Goal: Information Seeking & Learning: Find specific fact

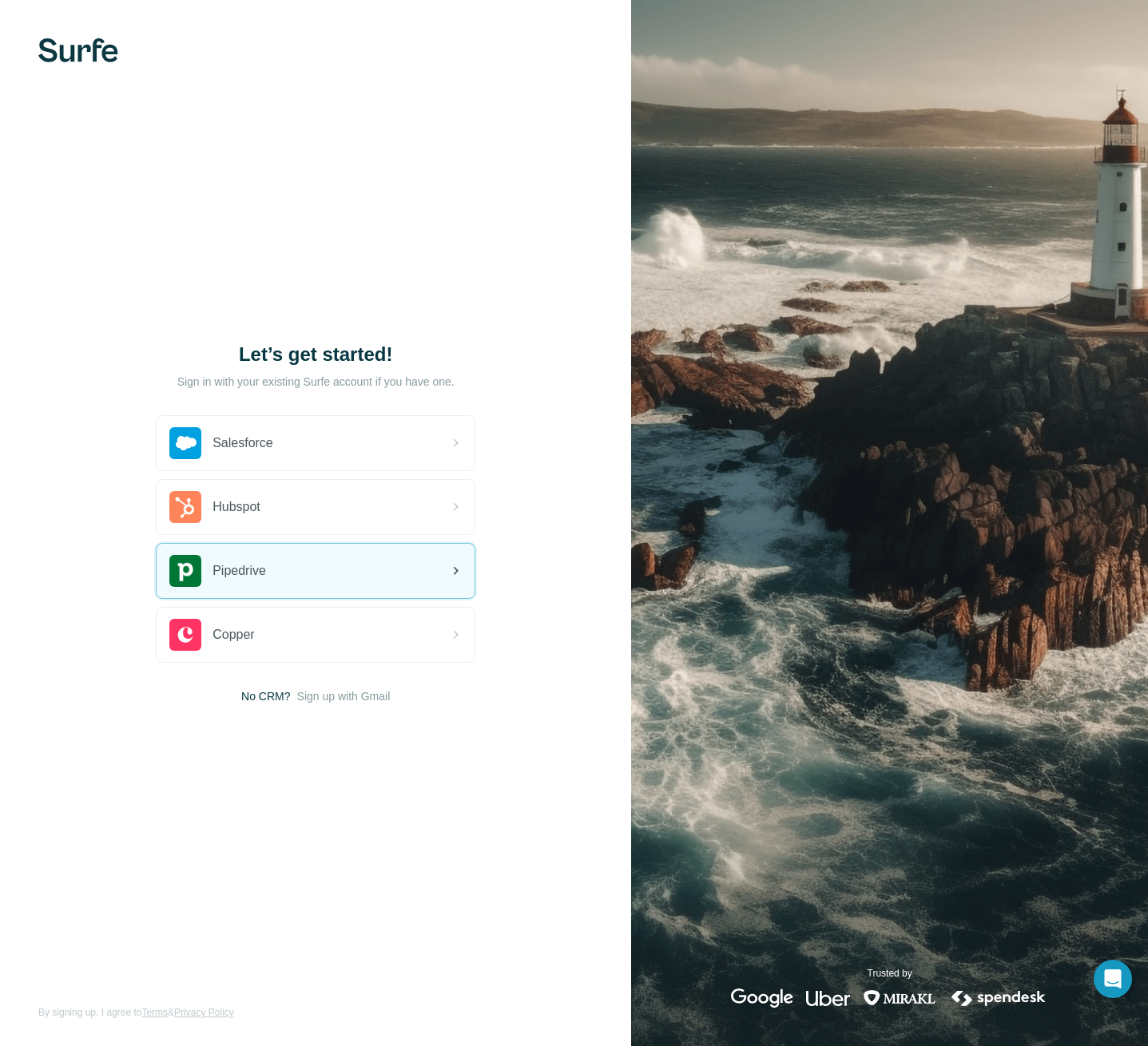
click at [268, 574] on div "Pipedrive" at bounding box center [315, 572] width 318 height 55
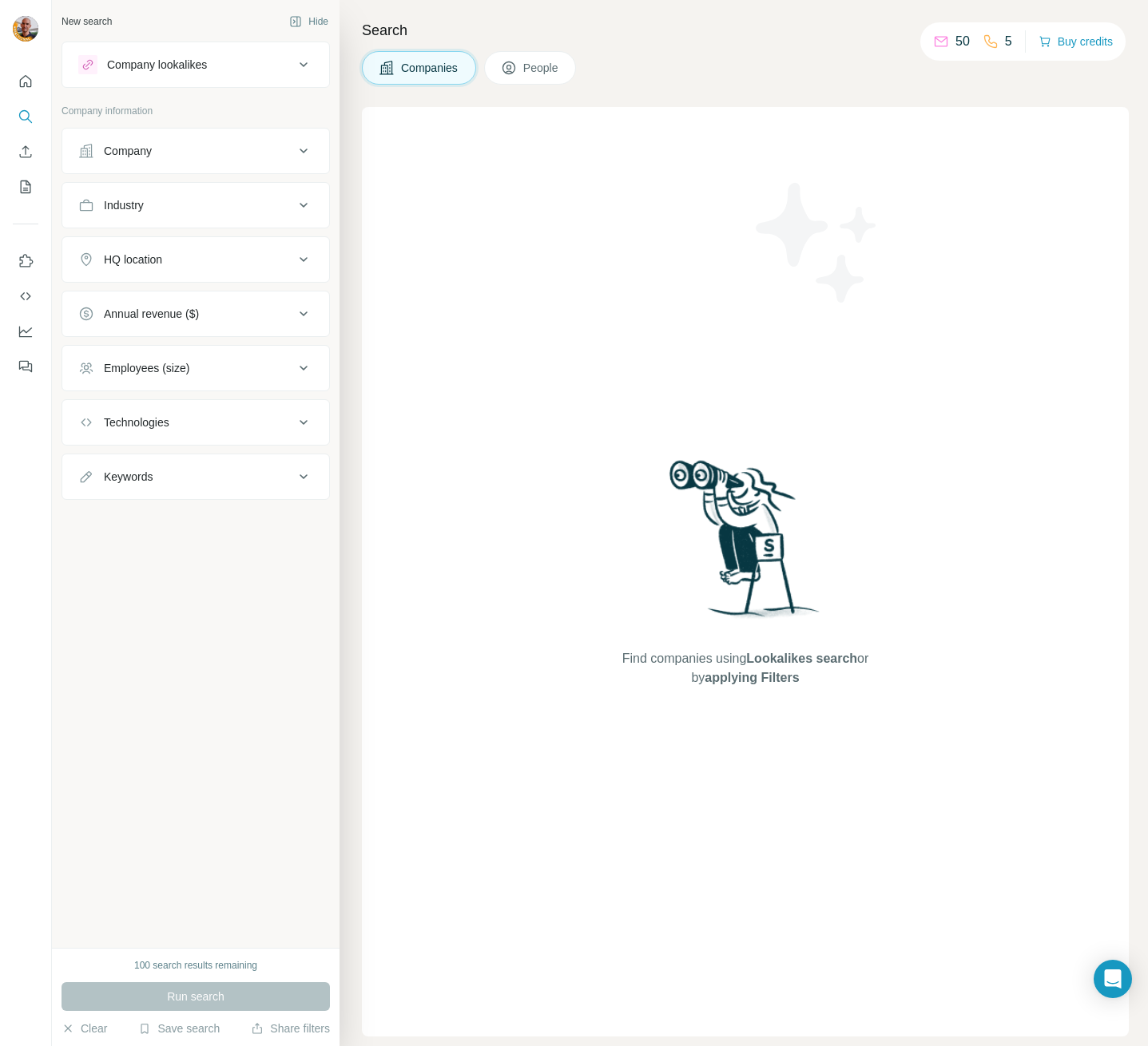
click at [484, 69] on button "People" at bounding box center [531, 67] width 93 height 34
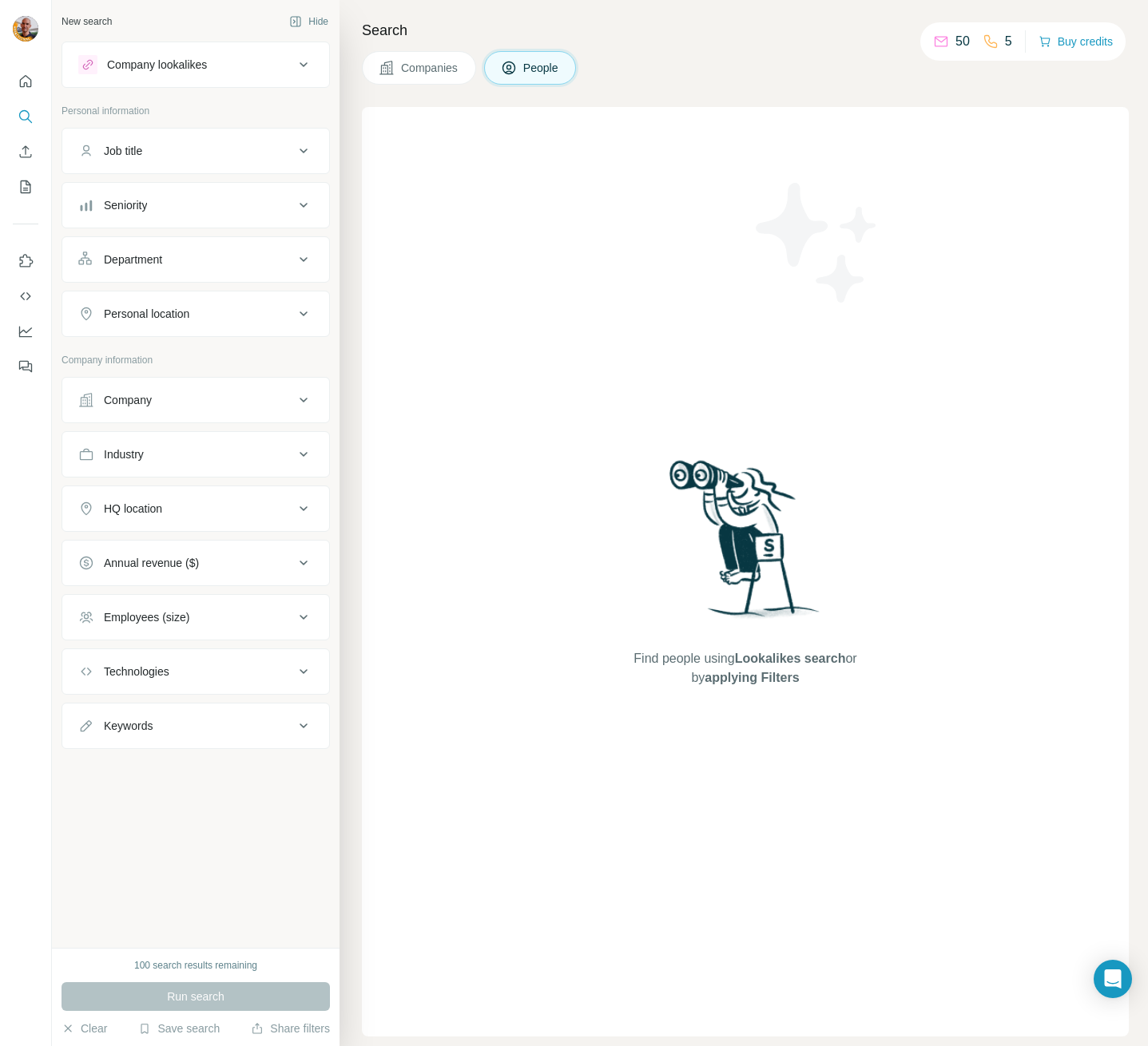
click at [753, 657] on span "Lookalikes search" at bounding box center [790, 658] width 111 height 14
click at [532, 64] on span "People" at bounding box center [542, 68] width 36 height 16
click at [444, 25] on h4 "Search" at bounding box center [745, 30] width 767 height 23
click at [196, 71] on div "Company lookalikes" at bounding box center [157, 65] width 100 height 16
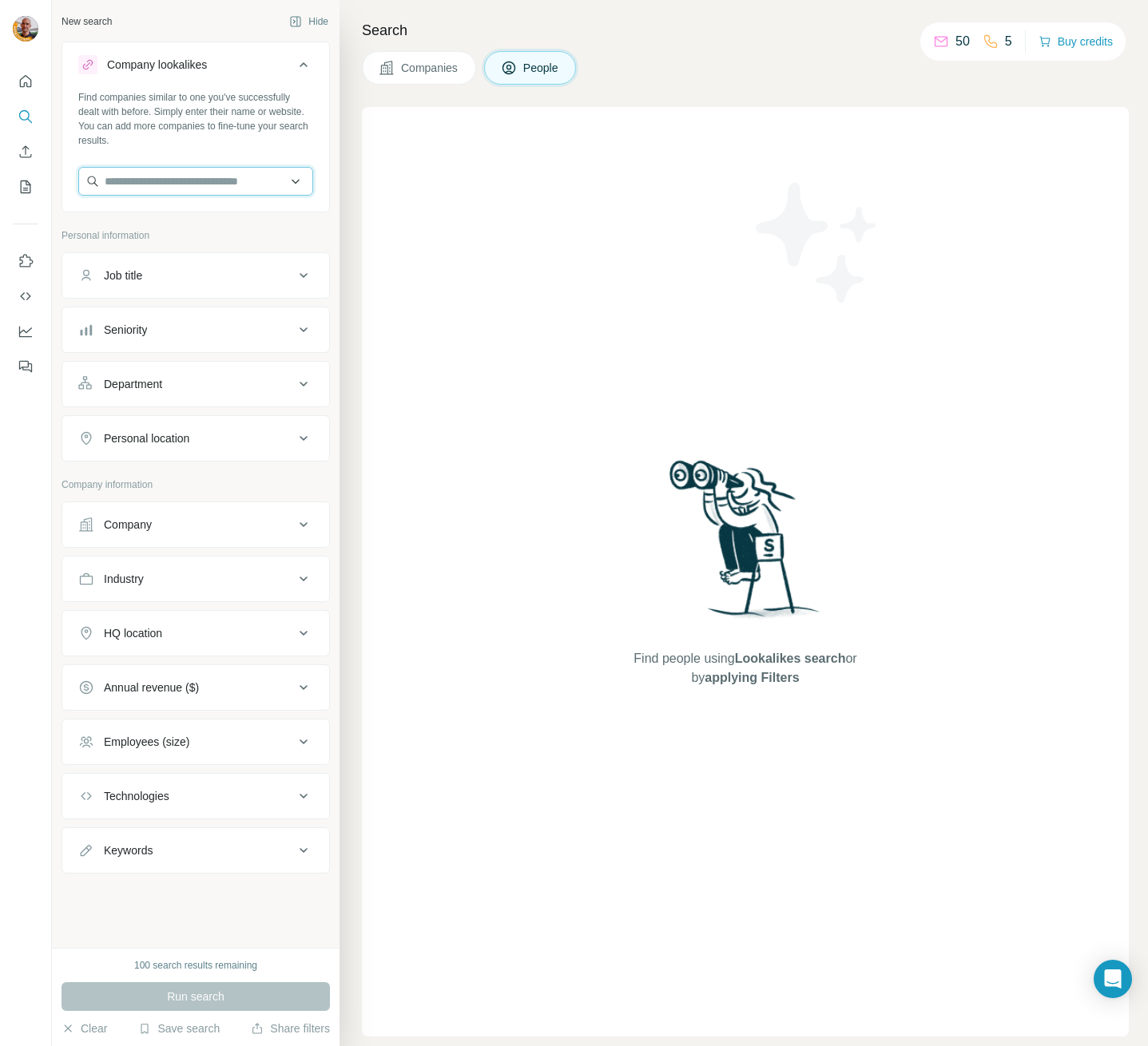
click at [150, 177] on input "text" at bounding box center [196, 181] width 235 height 29
type input "**********"
click at [524, 271] on div "Find people using Lookalikes search or by applying Filters" at bounding box center [745, 572] width 767 height 929
click at [26, 76] on icon "Quick start" at bounding box center [25, 80] width 12 height 12
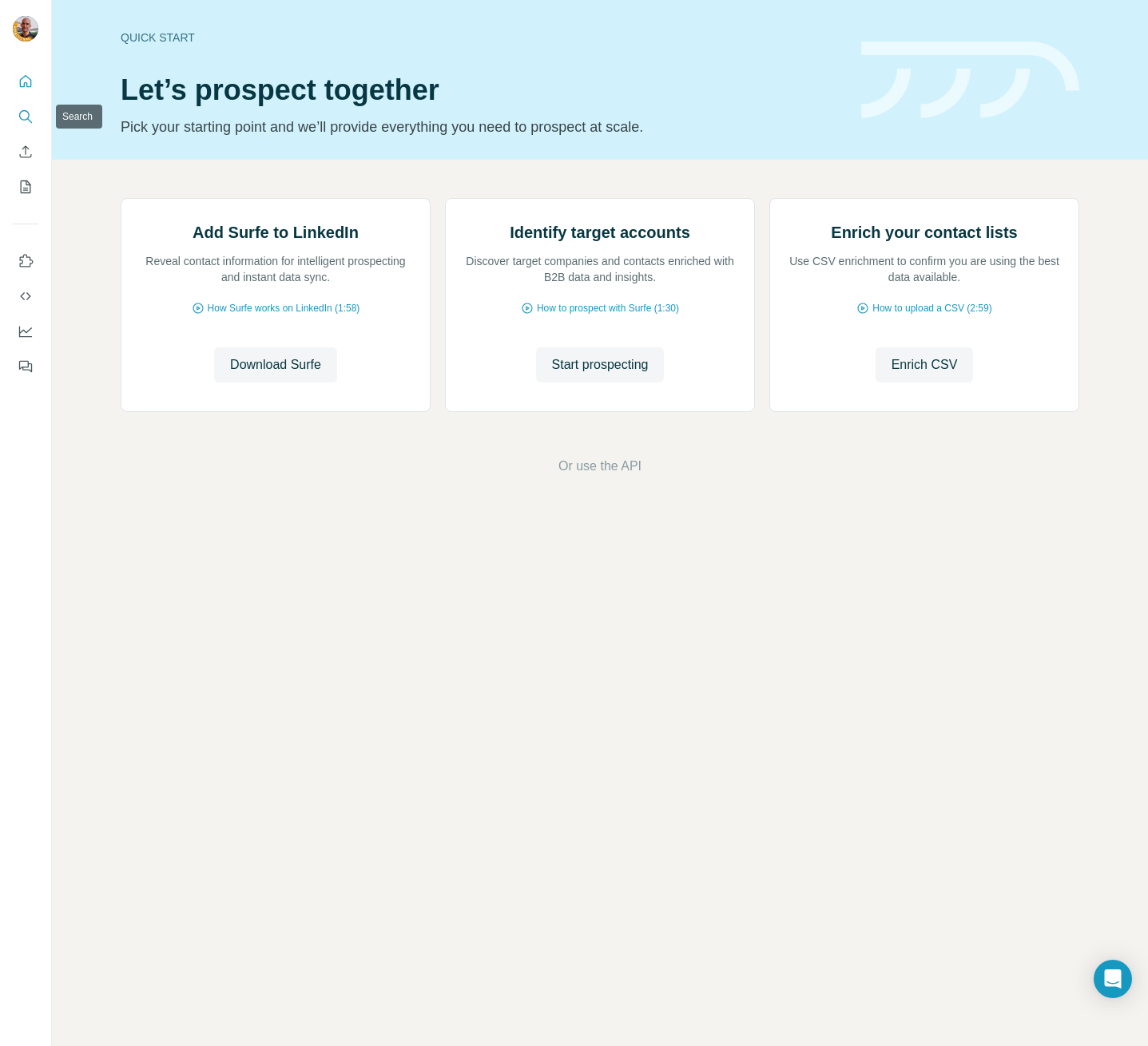
click at [29, 124] on icon "Search" at bounding box center [25, 117] width 16 height 16
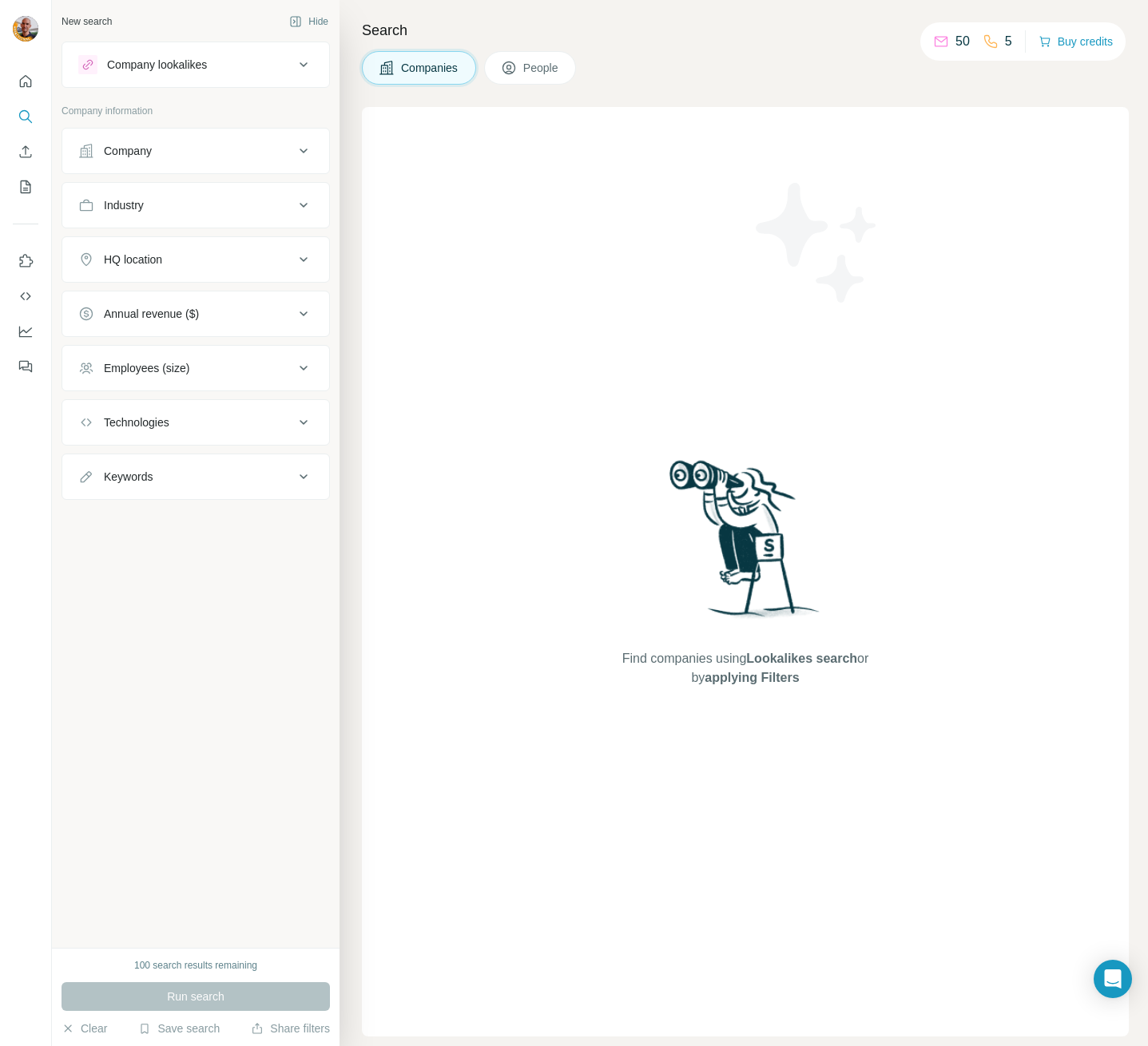
click at [523, 58] on button "People" at bounding box center [531, 67] width 93 height 34
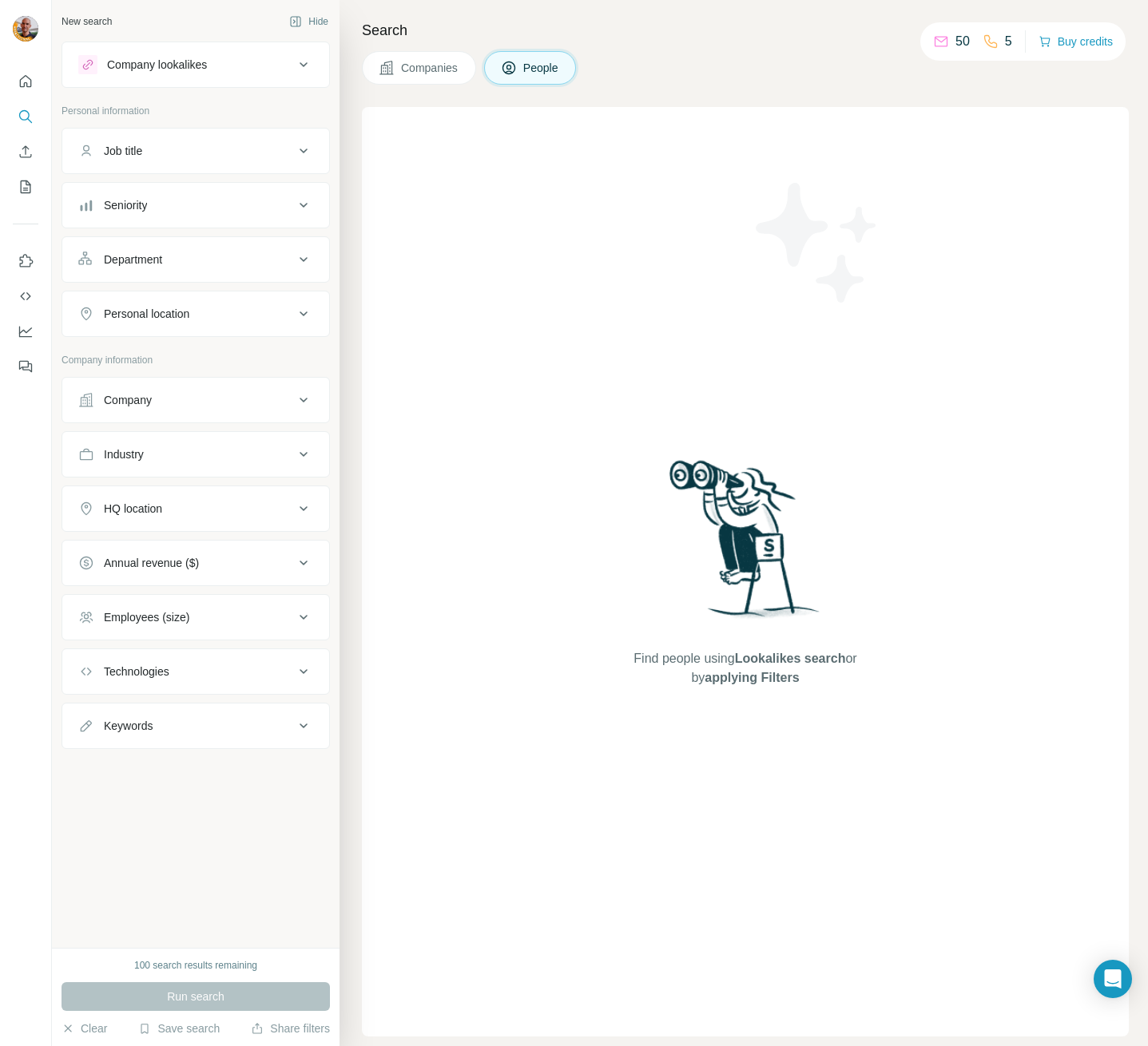
click at [312, 71] on icon at bounding box center [303, 65] width 19 height 19
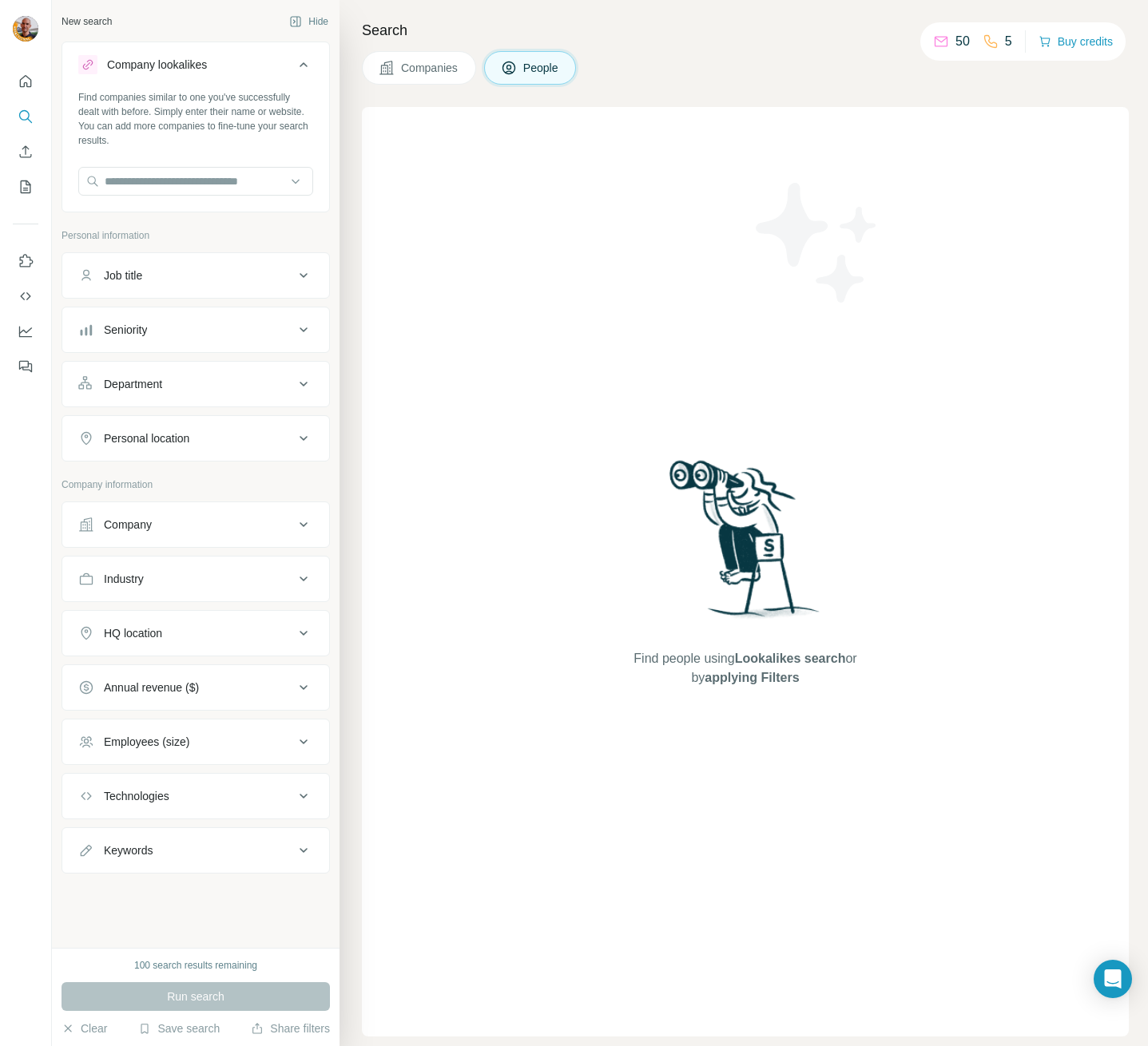
click at [737, 653] on span "Lookalikes search" at bounding box center [790, 658] width 111 height 14
click at [740, 653] on span "Lookalikes search" at bounding box center [790, 658] width 111 height 14
click at [61, 1033] on div "100 search results remaining Run search Clear Save search Share filters" at bounding box center [196, 998] width 288 height 98
click at [76, 1024] on button "Clear" at bounding box center [85, 1029] width 46 height 16
click at [198, 180] on input "text" at bounding box center [196, 181] width 235 height 29
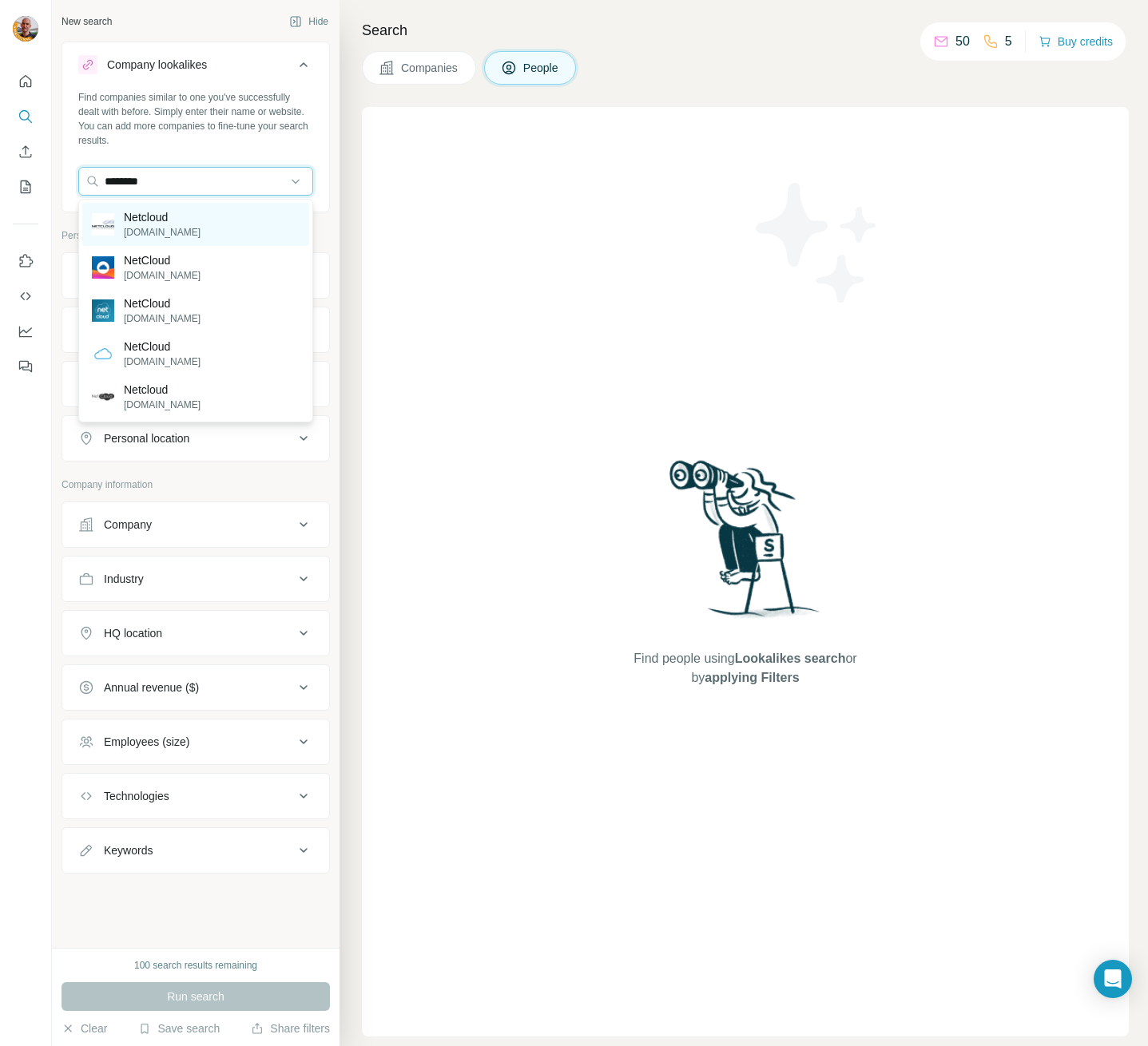
type input "********"
click at [148, 212] on p "Netcloud" at bounding box center [162, 218] width 76 height 16
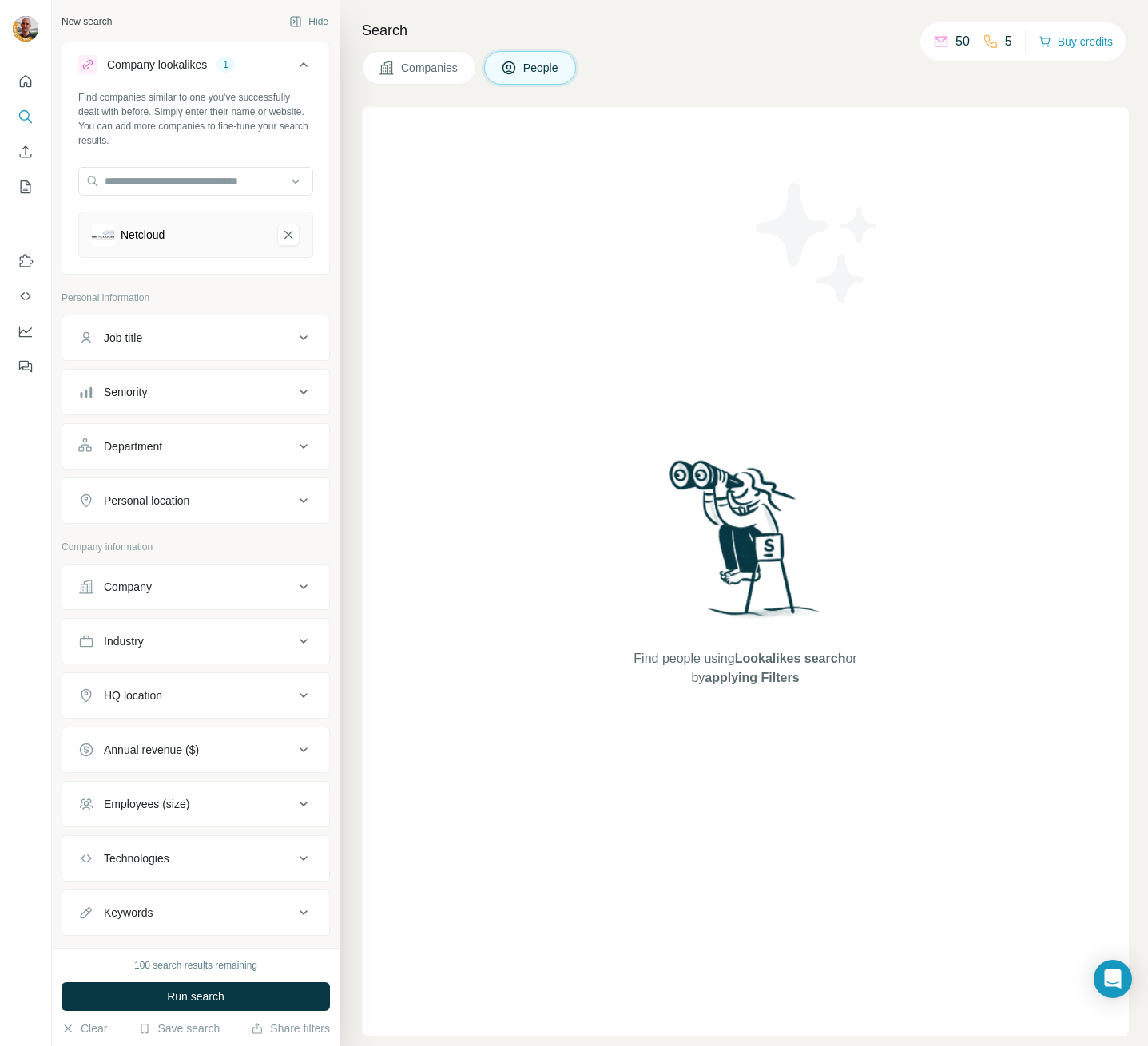
click at [271, 322] on button "Job title" at bounding box center [195, 338] width 267 height 38
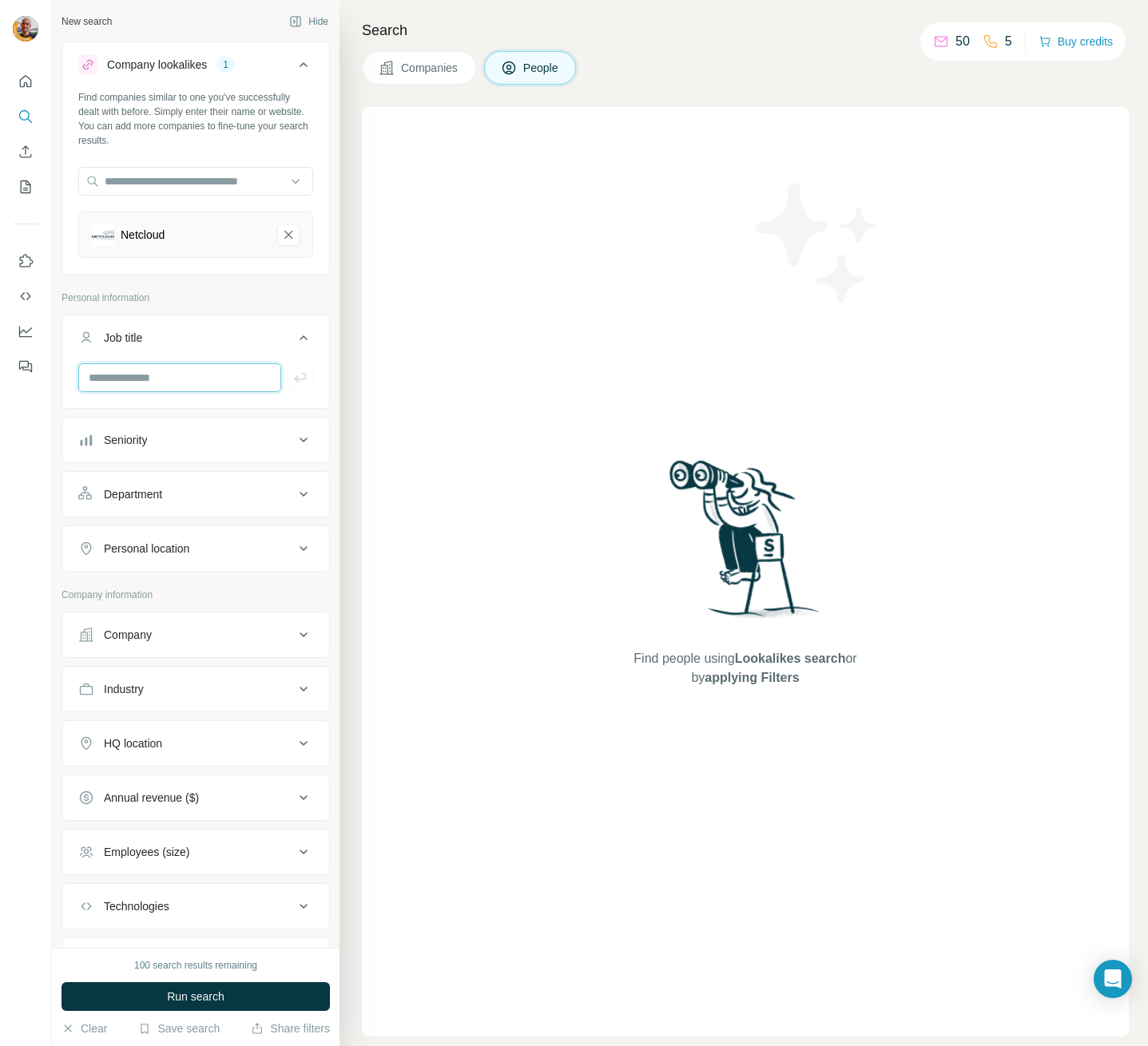
click at [93, 385] on input "text" at bounding box center [179, 378] width 203 height 29
type input "***"
click at [292, 373] on icon "button" at bounding box center [300, 378] width 16 height 16
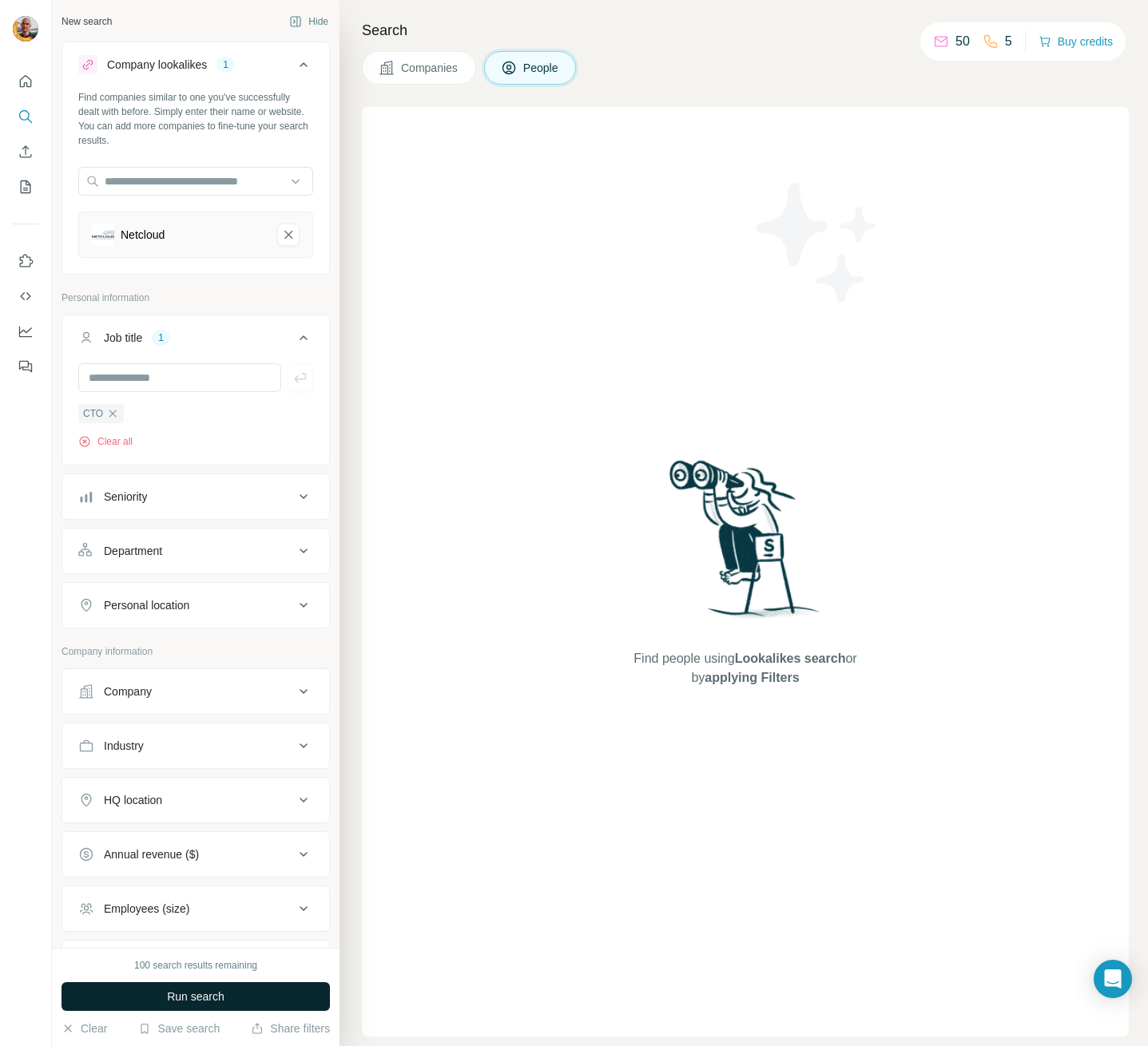
click at [202, 994] on span "Run search" at bounding box center [195, 997] width 57 height 16
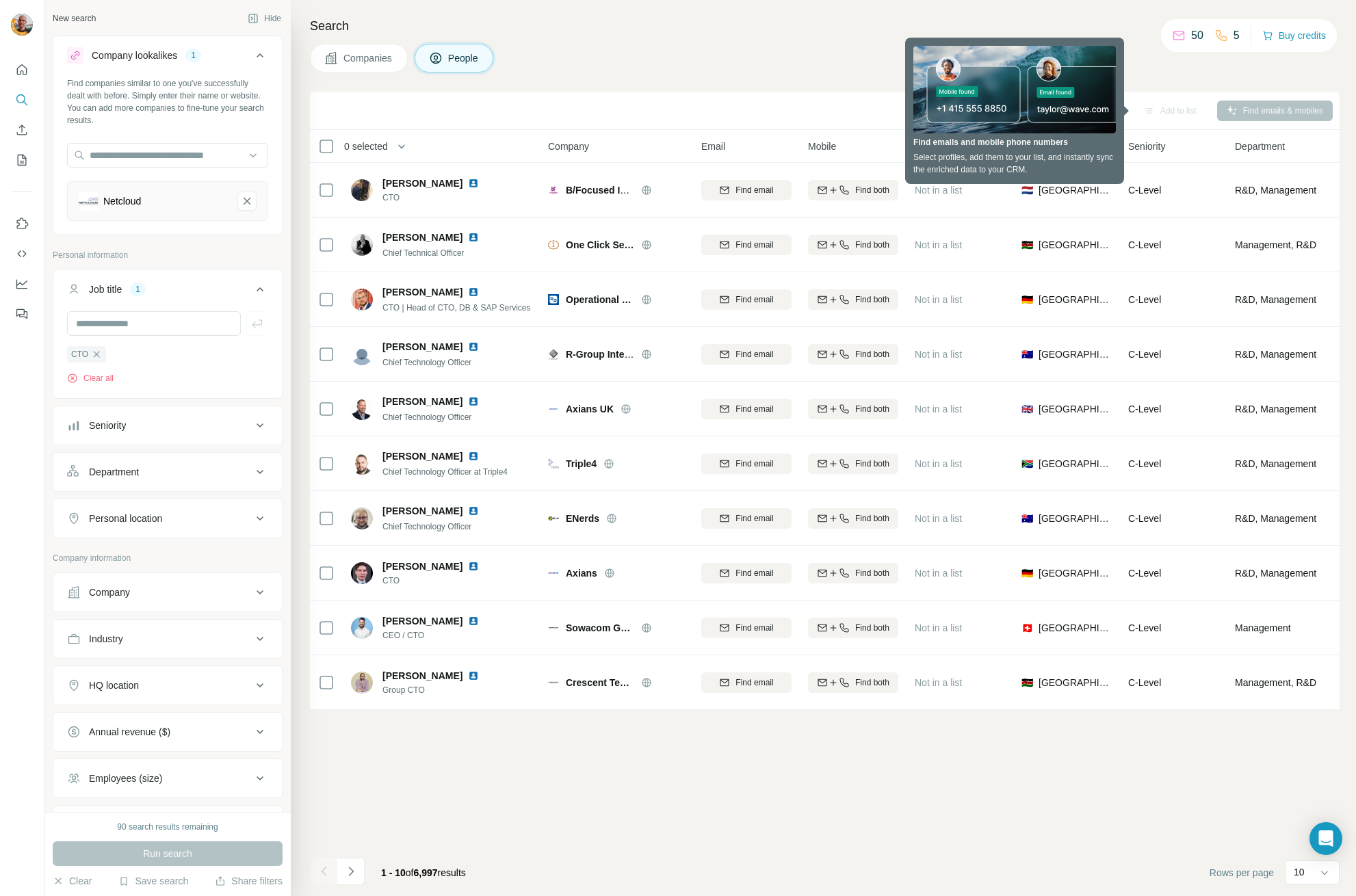
click at [232, 595] on div "Company" at bounding box center [159, 593] width 185 height 14
click at [160, 632] on input "text" at bounding box center [168, 627] width 201 height 25
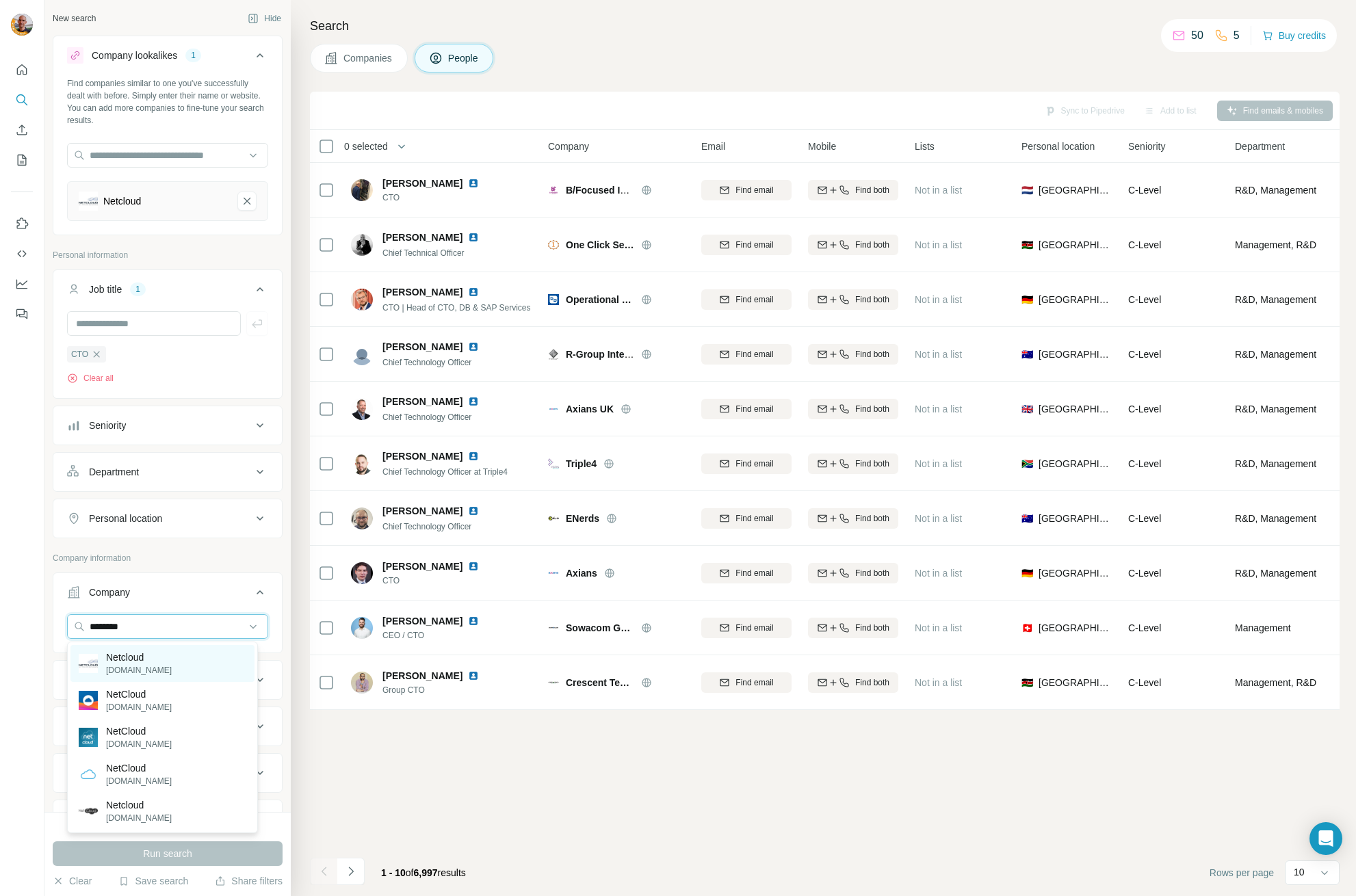
type input "********"
click at [115, 670] on p "[DOMAIN_NAME]" at bounding box center [139, 671] width 65 height 12
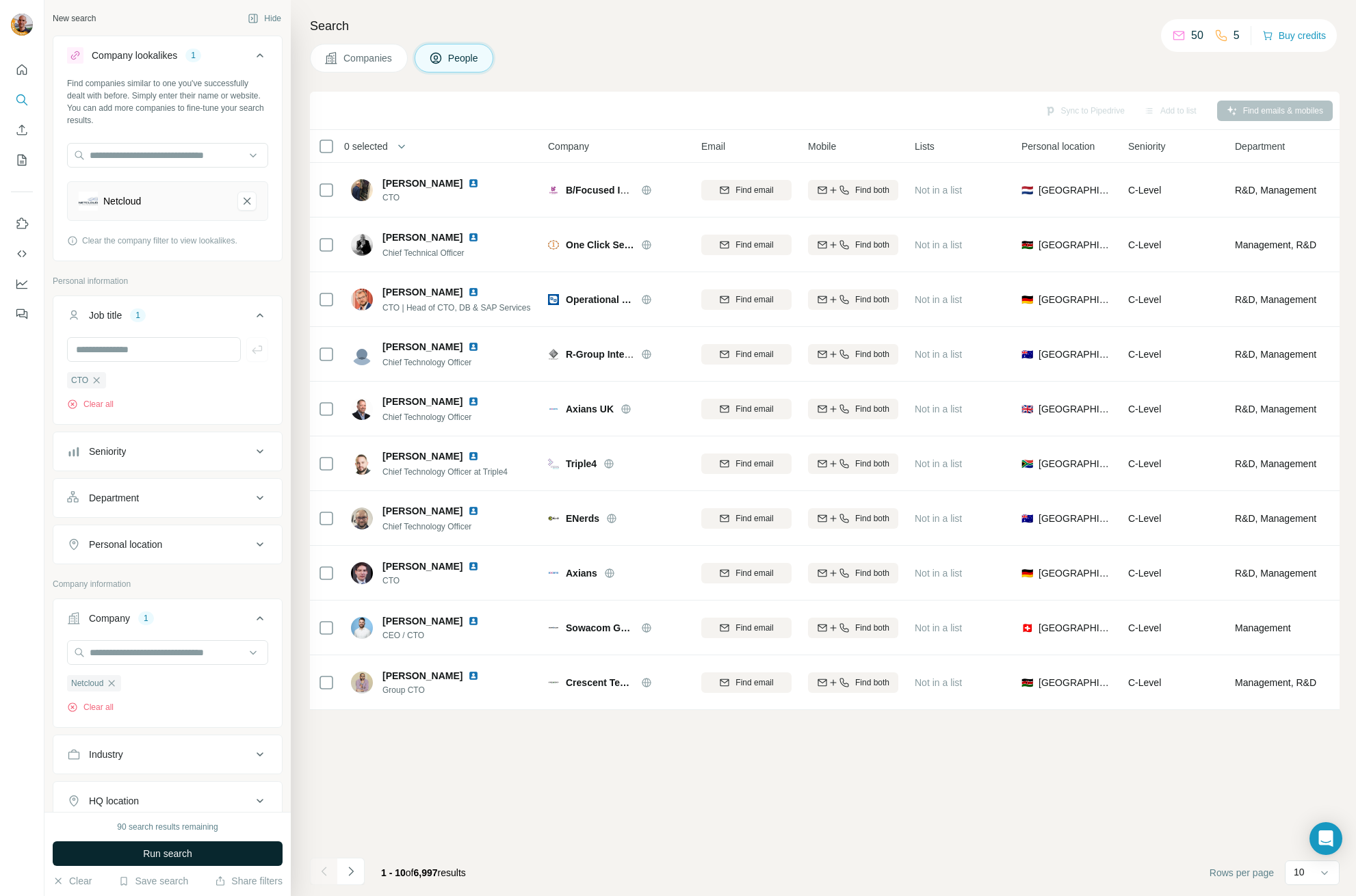
click at [161, 856] on span "Run search" at bounding box center [167, 854] width 49 height 14
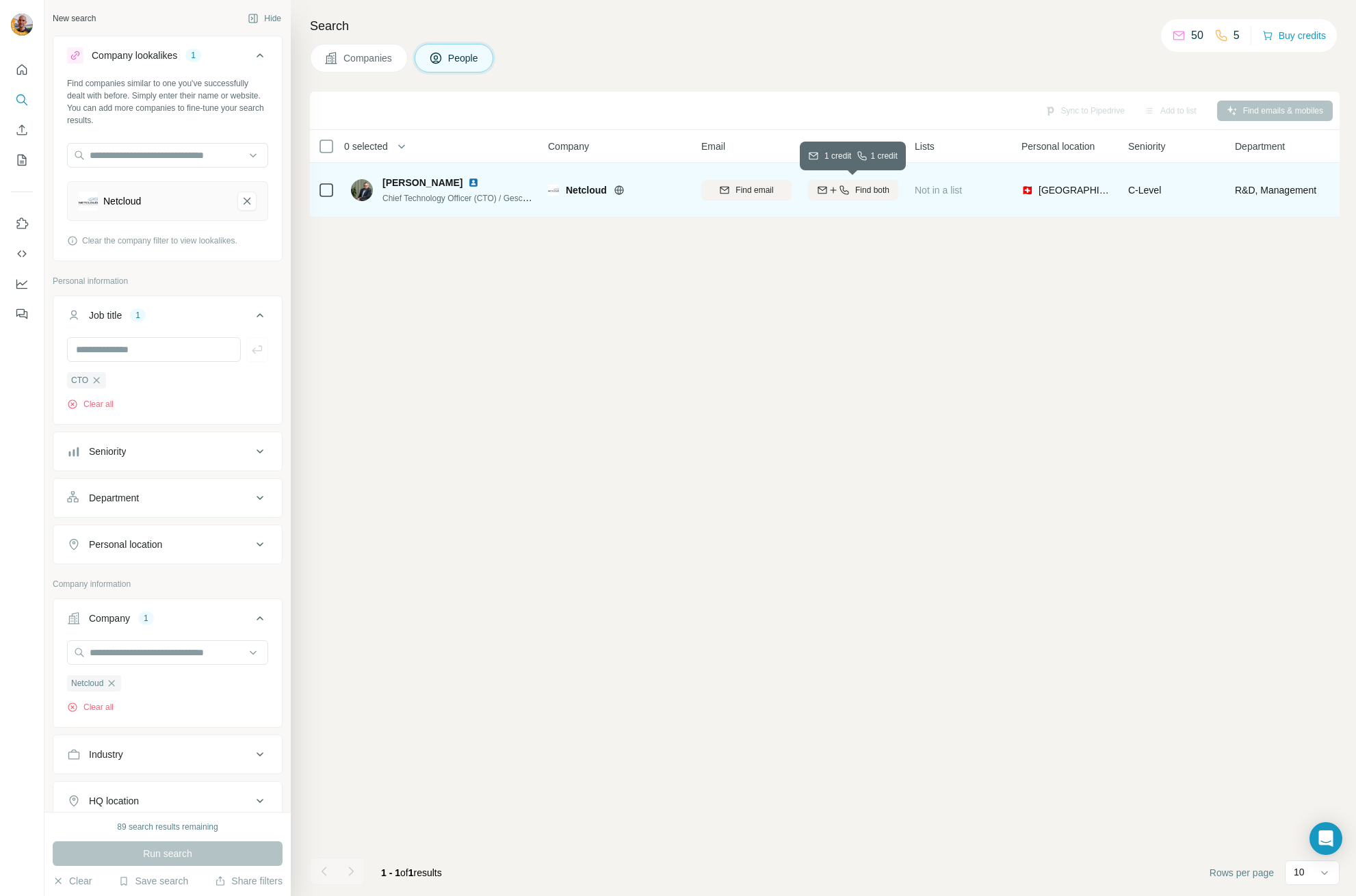
click at [857, 185] on span "Find both" at bounding box center [873, 190] width 34 height 12
